Goal: Task Accomplishment & Management: Use online tool/utility

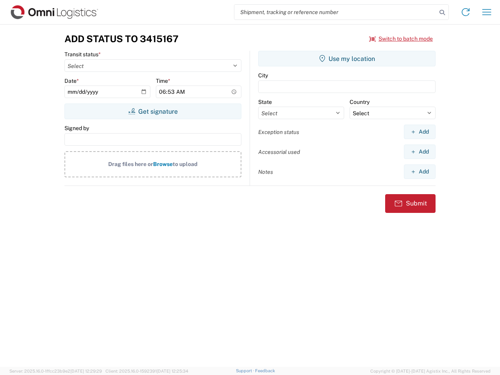
click at [336, 12] on input "search" at bounding box center [335, 12] width 202 height 15
click at [442, 13] on icon at bounding box center [442, 12] width 11 height 11
click at [466, 12] on icon at bounding box center [465, 12] width 13 height 13
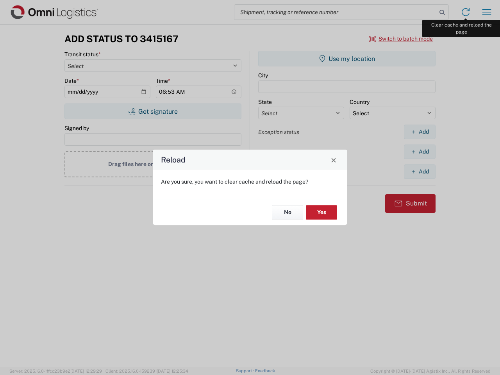
click at [487, 12] on div "Reload Are you sure, you want to clear cache and reload the page? No Yes" at bounding box center [250, 187] width 500 height 375
click at [401, 39] on div "Reload Are you sure, you want to clear cache and reload the page? No Yes" at bounding box center [250, 187] width 500 height 375
click at [153, 111] on div "Reload Are you sure, you want to clear cache and reload the page? No Yes" at bounding box center [250, 187] width 500 height 375
click at [347, 59] on div "Reload Are you sure, you want to clear cache and reload the page? No Yes" at bounding box center [250, 187] width 500 height 375
click at [420, 132] on div "Reload Are you sure, you want to clear cache and reload the page? No Yes" at bounding box center [250, 187] width 500 height 375
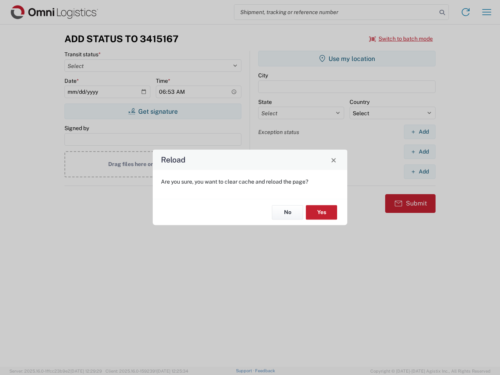
click at [420, 152] on div "Reload Are you sure, you want to clear cache and reload the page? No Yes" at bounding box center [250, 187] width 500 height 375
click at [420, 171] on div "Reload Are you sure, you want to clear cache and reload the page? No Yes" at bounding box center [250, 187] width 500 height 375
